Goal: Information Seeking & Learning: Learn about a topic

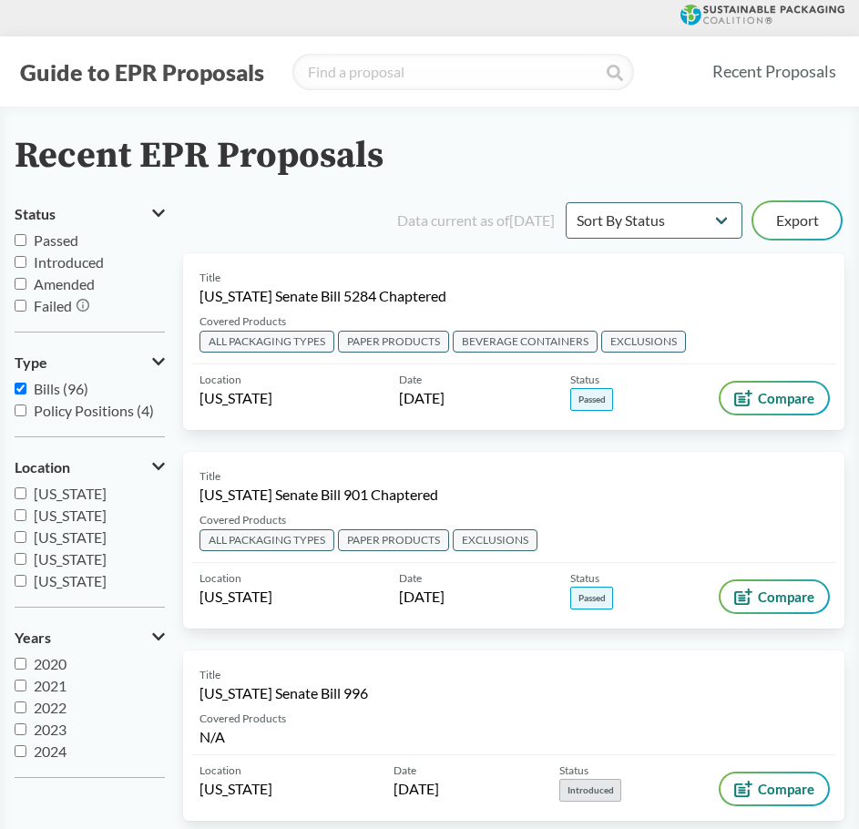
select select "Sort By Status"
click at [707, 215] on select "Sort By Most Recent Sort By Status" at bounding box center [654, 220] width 177 height 36
click at [566, 202] on select "Sort By Most Recent Sort By Status" at bounding box center [654, 220] width 177 height 36
click at [17, 239] on input "Passed" at bounding box center [21, 240] width 12 height 12
checkbox input "true"
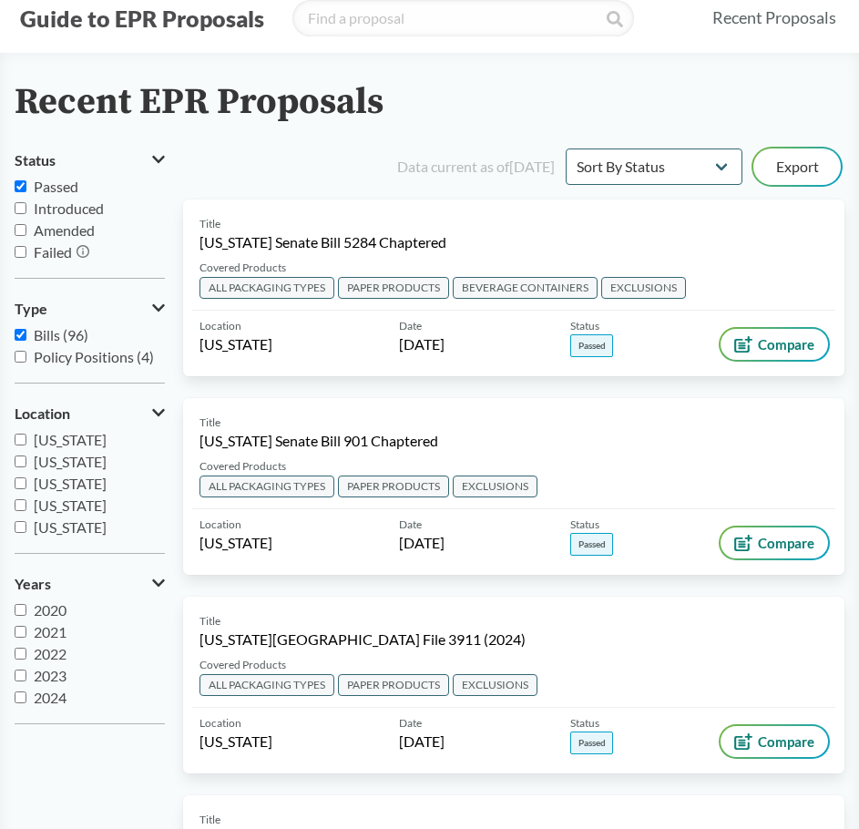
click at [20, 245] on label "Failed" at bounding box center [90, 253] width 150 height 22
click at [20, 246] on input "Failed" at bounding box center [21, 252] width 12 height 12
checkbox input "true"
click at [20, 187] on input "Passed" at bounding box center [21, 186] width 12 height 12
checkbox input "false"
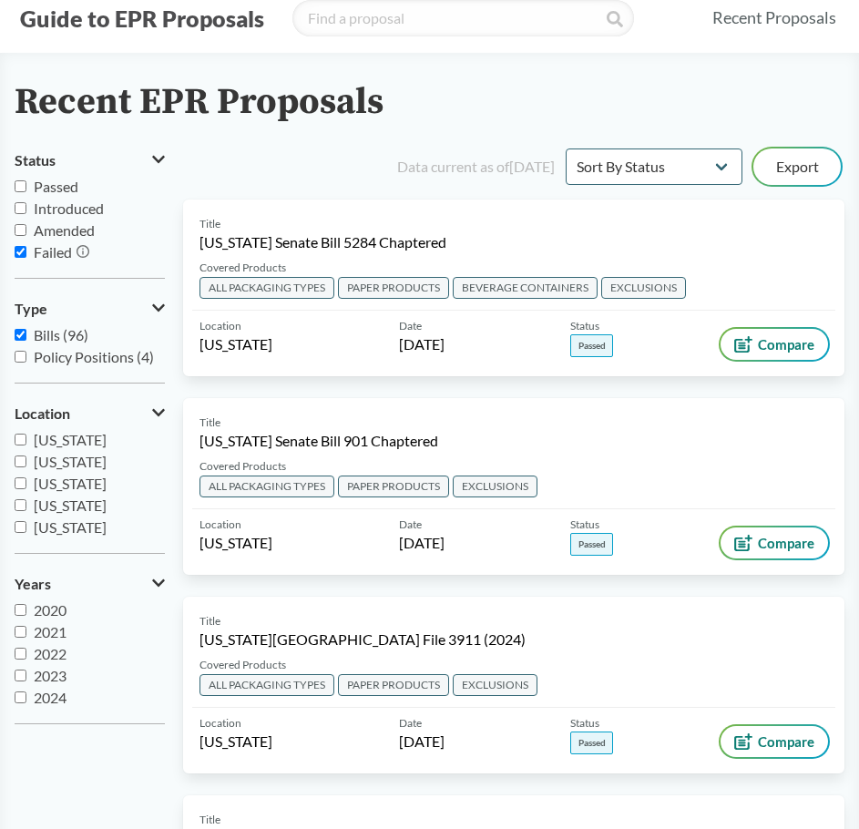
click at [397, 157] on div "Data current as of [DATE]" at bounding box center [476, 167] width 158 height 22
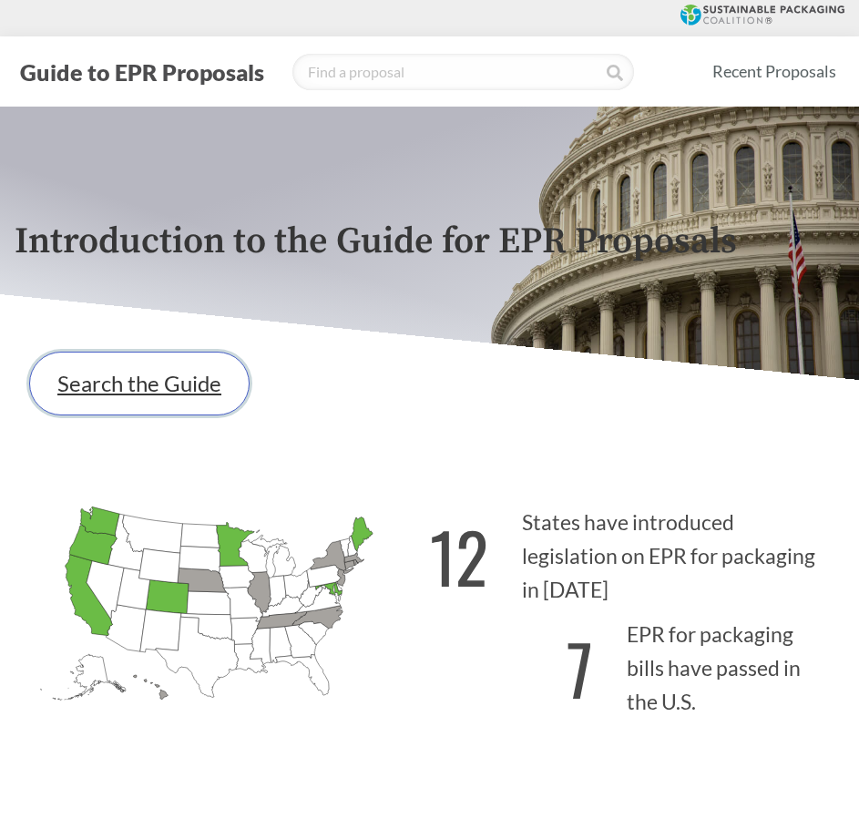
click at [139, 399] on link "Search the Guide" at bounding box center [139, 384] width 221 height 64
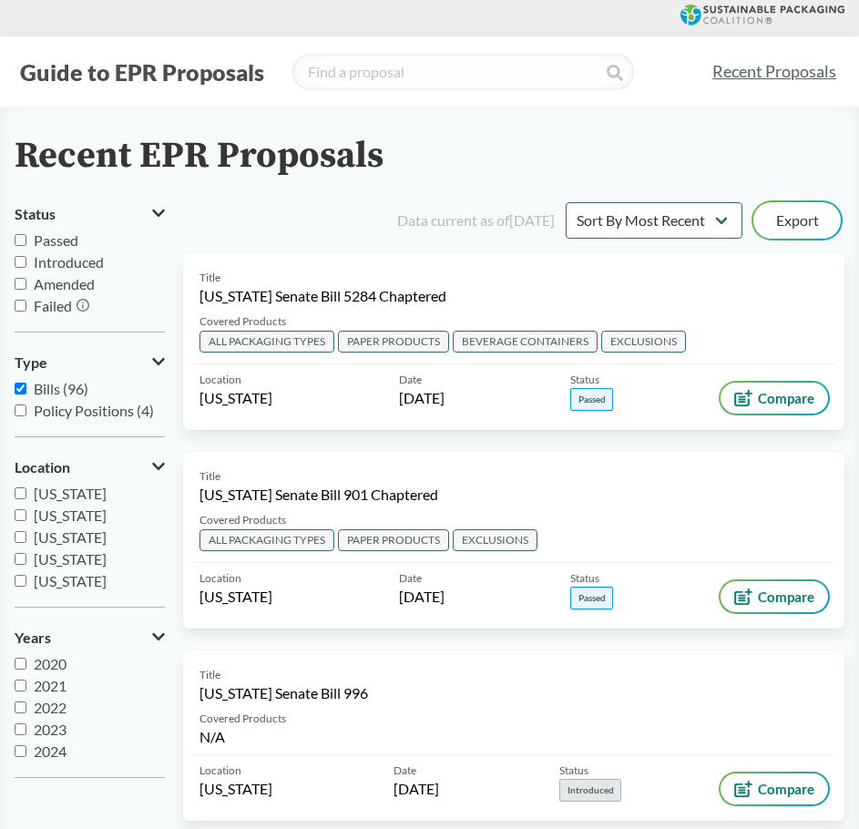
click at [102, 79] on button "Guide to EPR Proposals" at bounding box center [142, 71] width 255 height 29
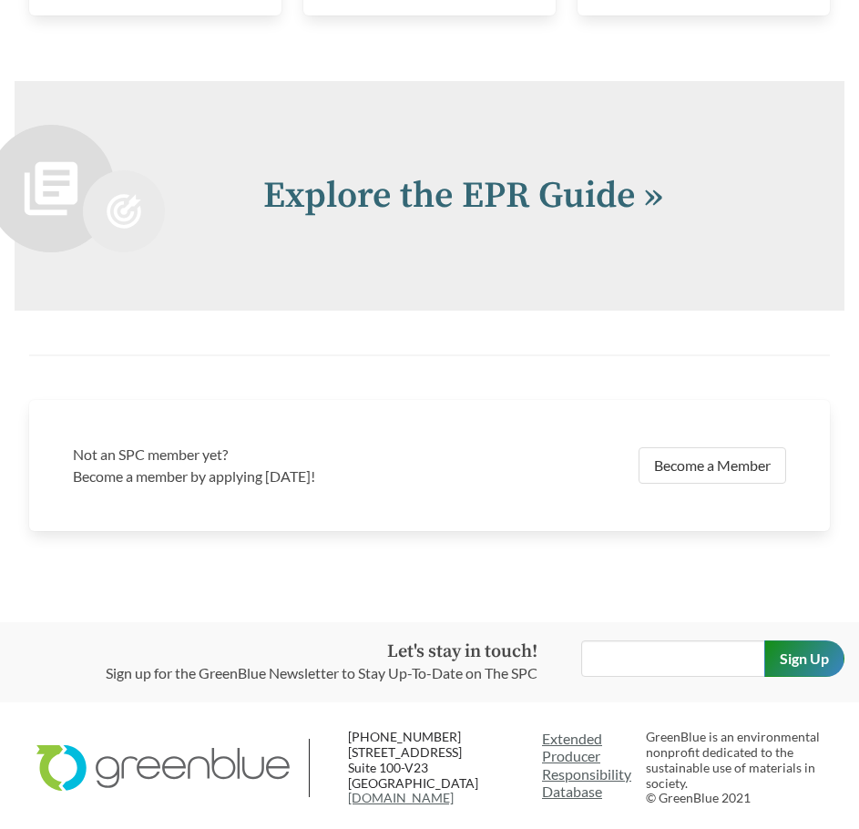
scroll to position [3628, 0]
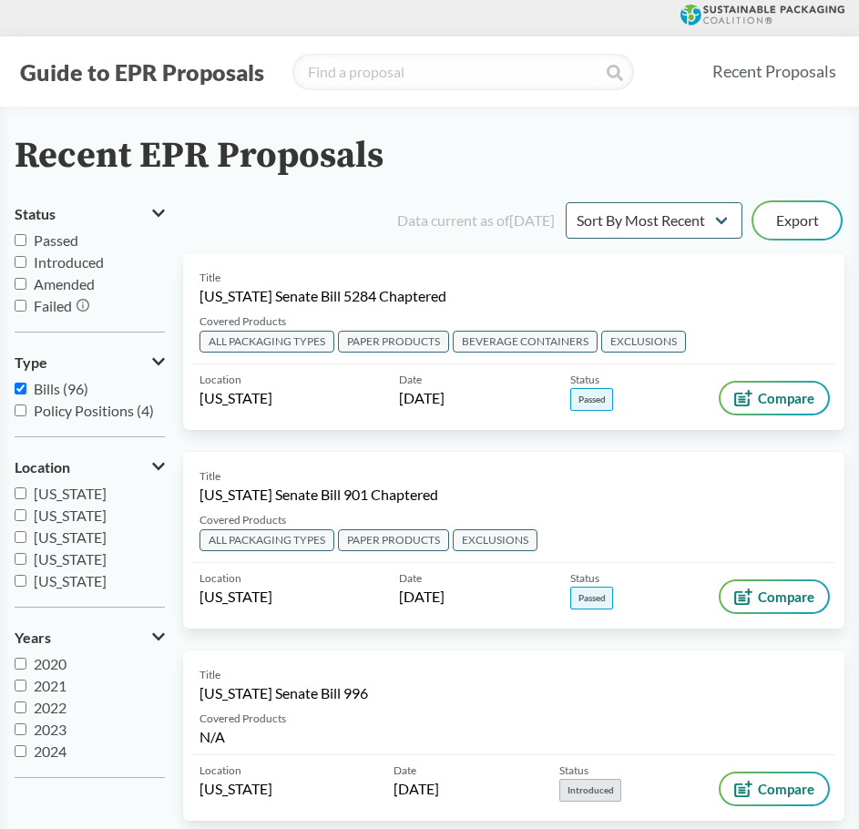
scroll to position [52, 0]
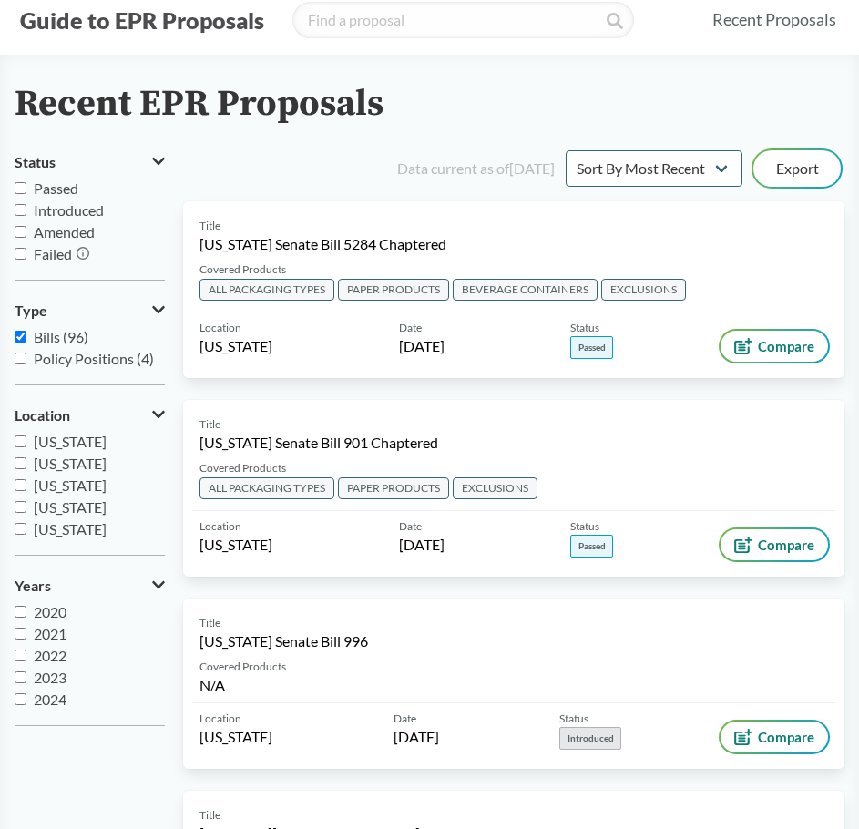
click at [24, 257] on input "Failed" at bounding box center [21, 254] width 12 height 12
checkbox input "true"
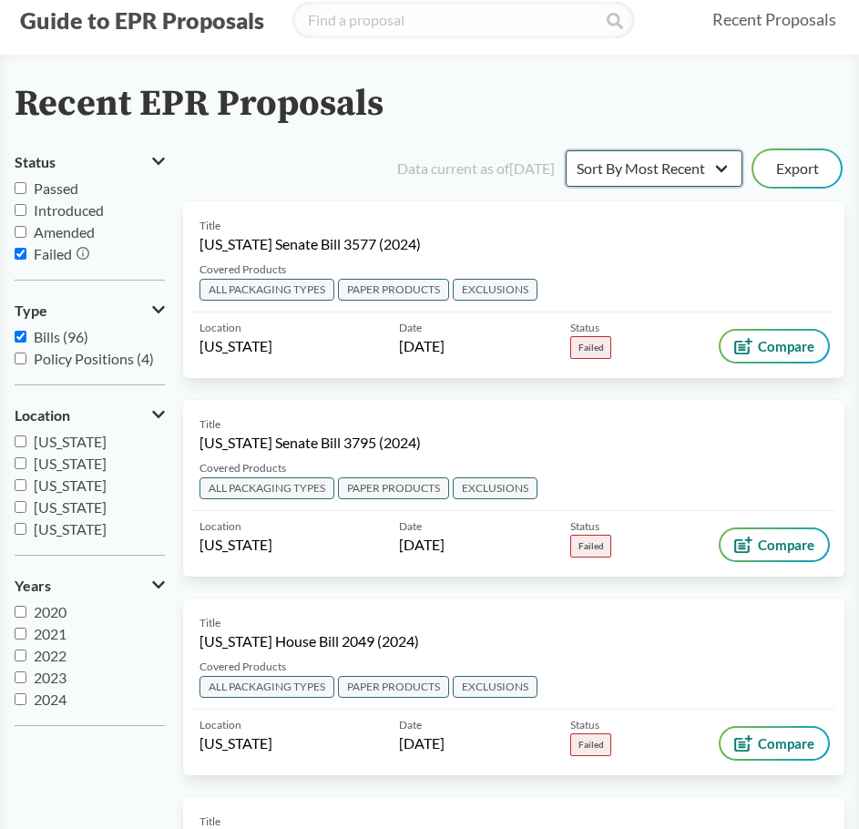
click at [713, 165] on select "Sort By Most Recent Sort By Status" at bounding box center [654, 168] width 177 height 36
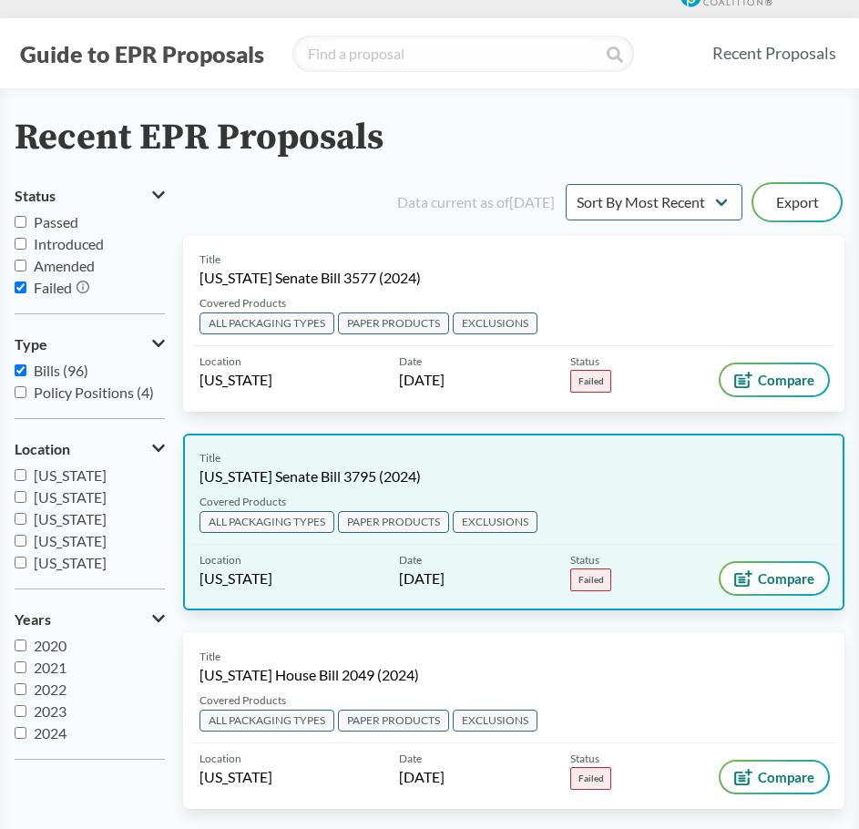
scroll to position [0, 0]
